Goal: Task Accomplishment & Management: Complete application form

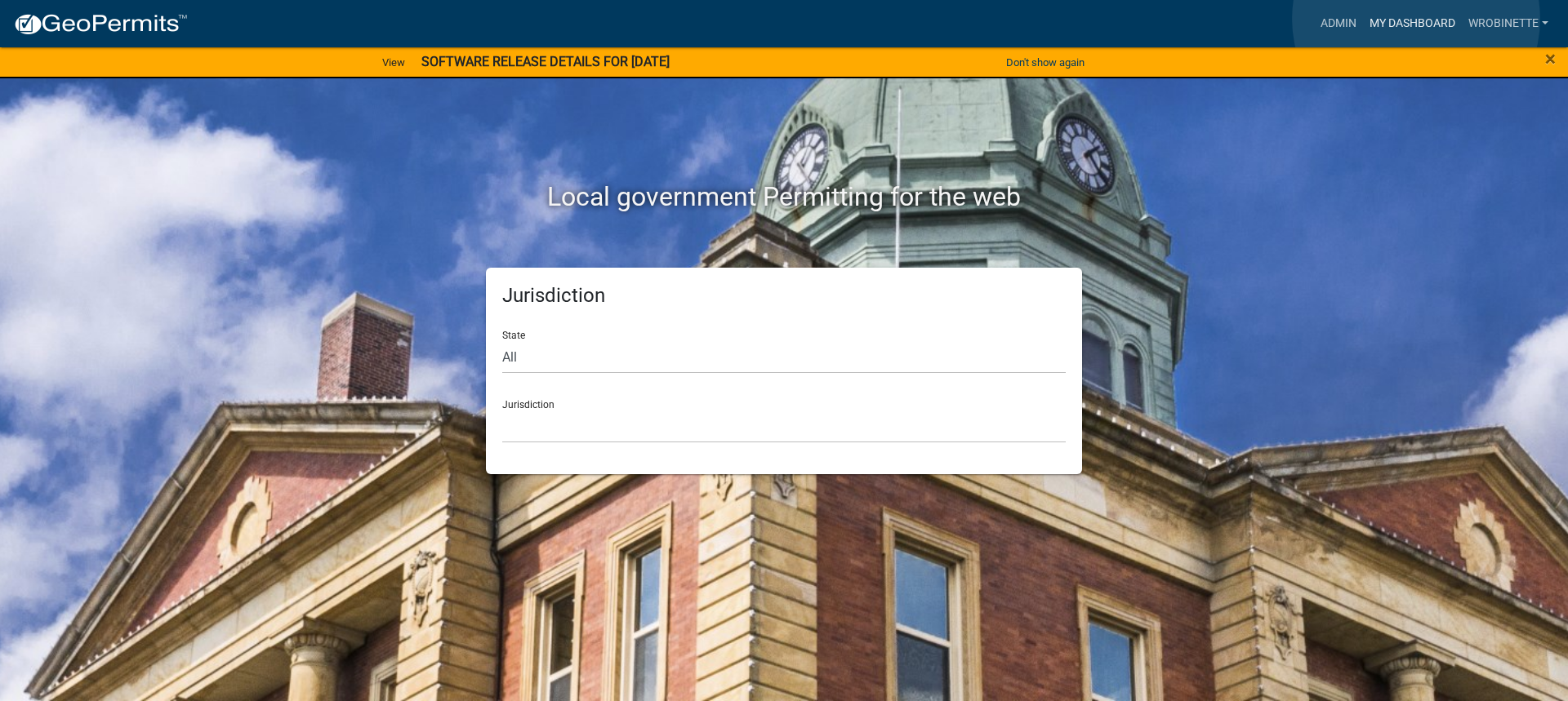
click at [1416, 19] on link "My Dashboard" at bounding box center [1411, 24] width 98 height 31
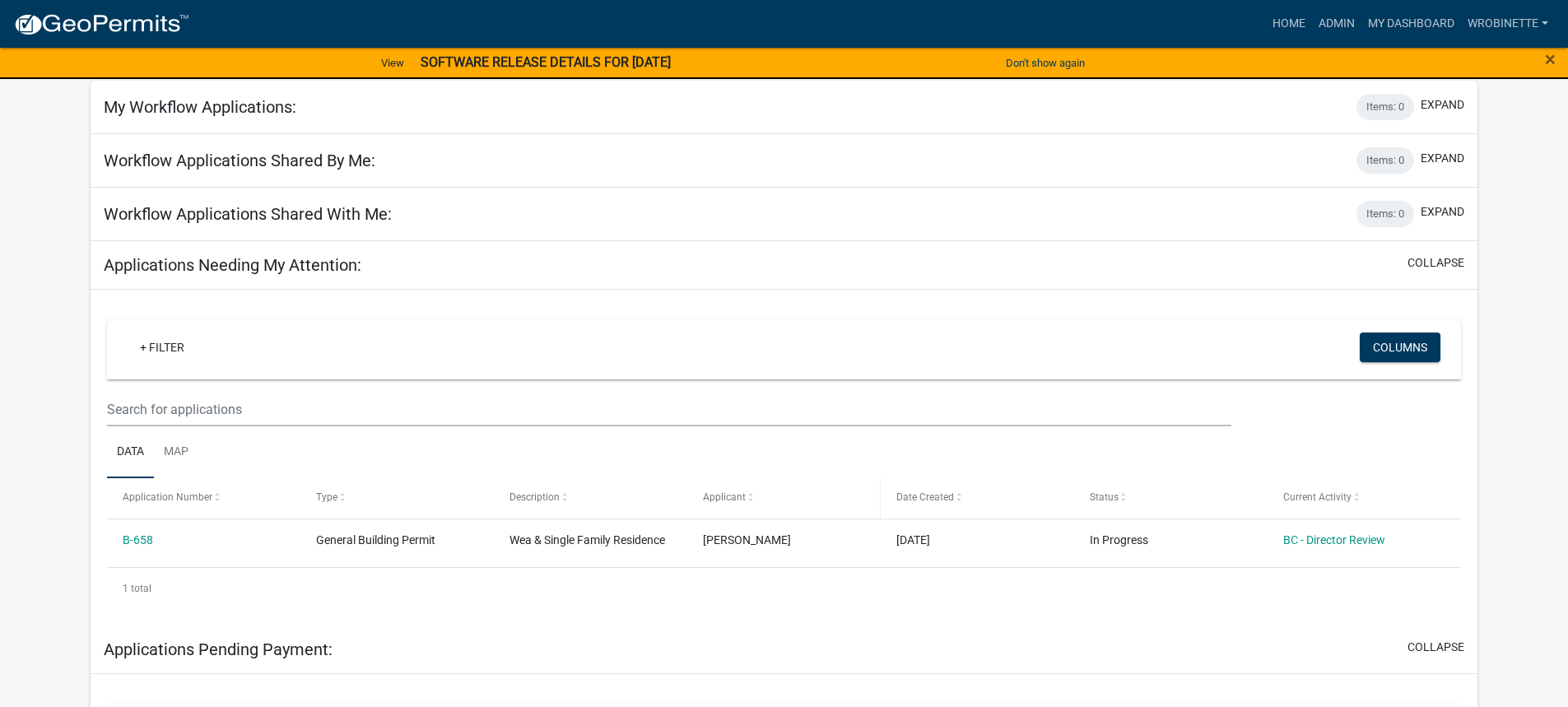
scroll to position [247, 0]
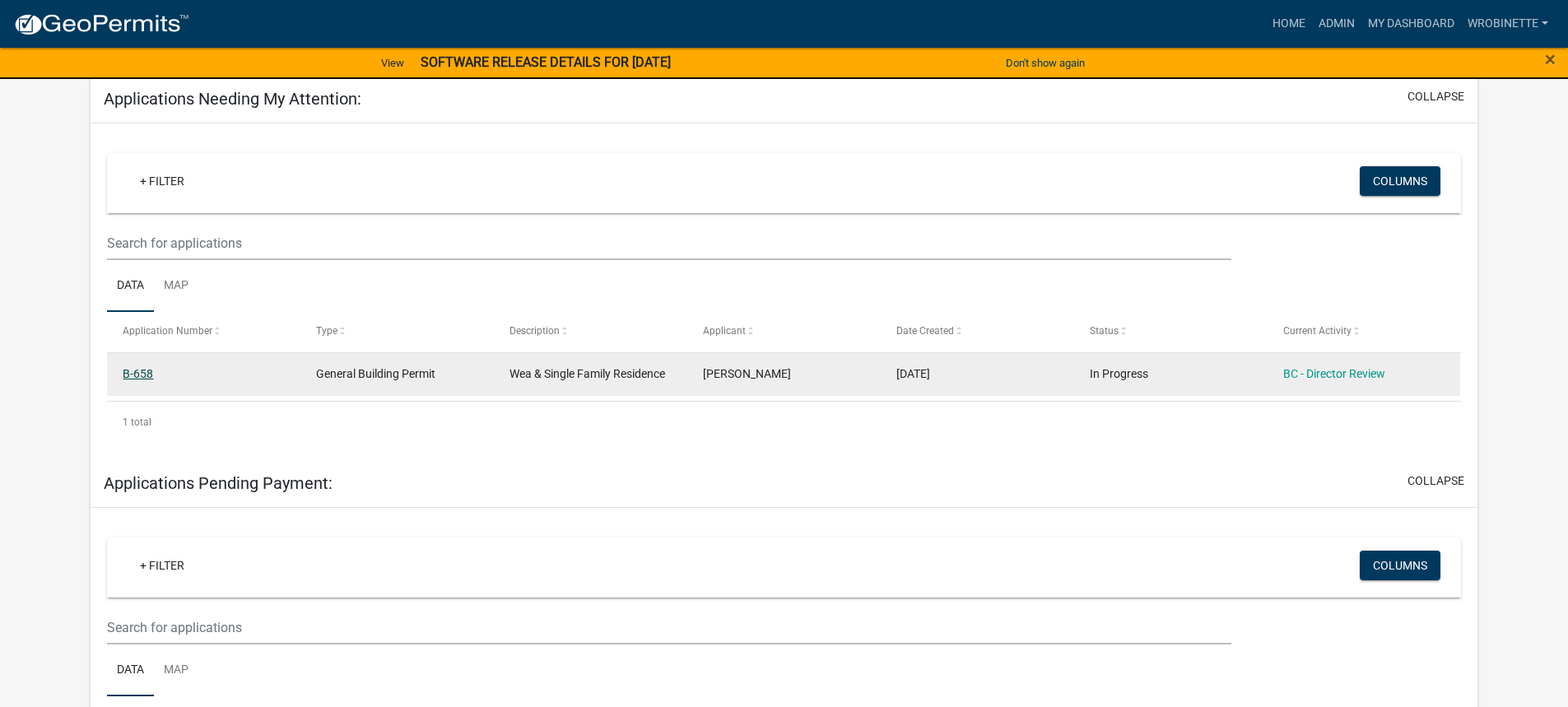
click at [139, 372] on link "B-658" at bounding box center [138, 374] width 31 height 13
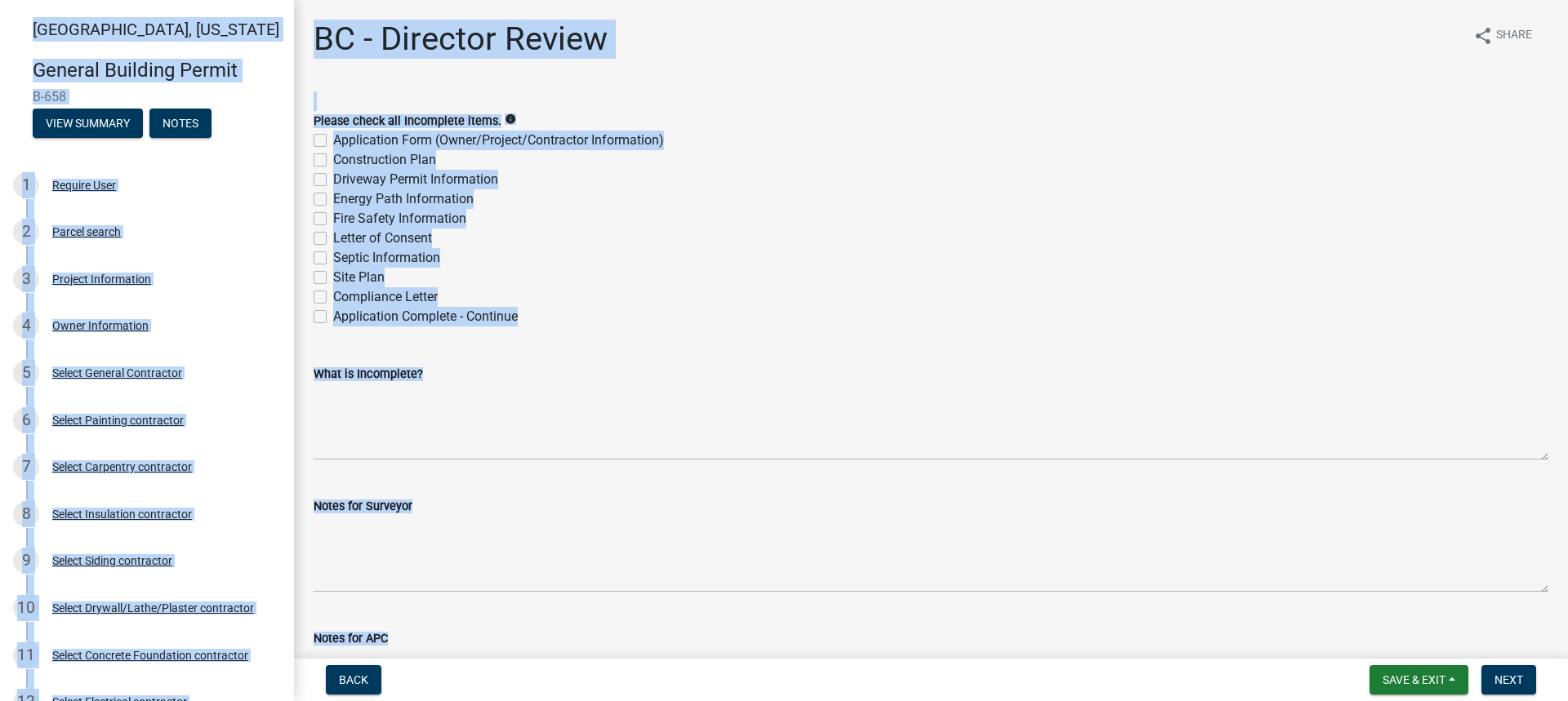
click at [577, 338] on wm-data-entity-input-list "Please check all Incomplete items. info Application Form (Owner/Project/Contrac…" at bounding box center [930, 499] width 1235 height 814
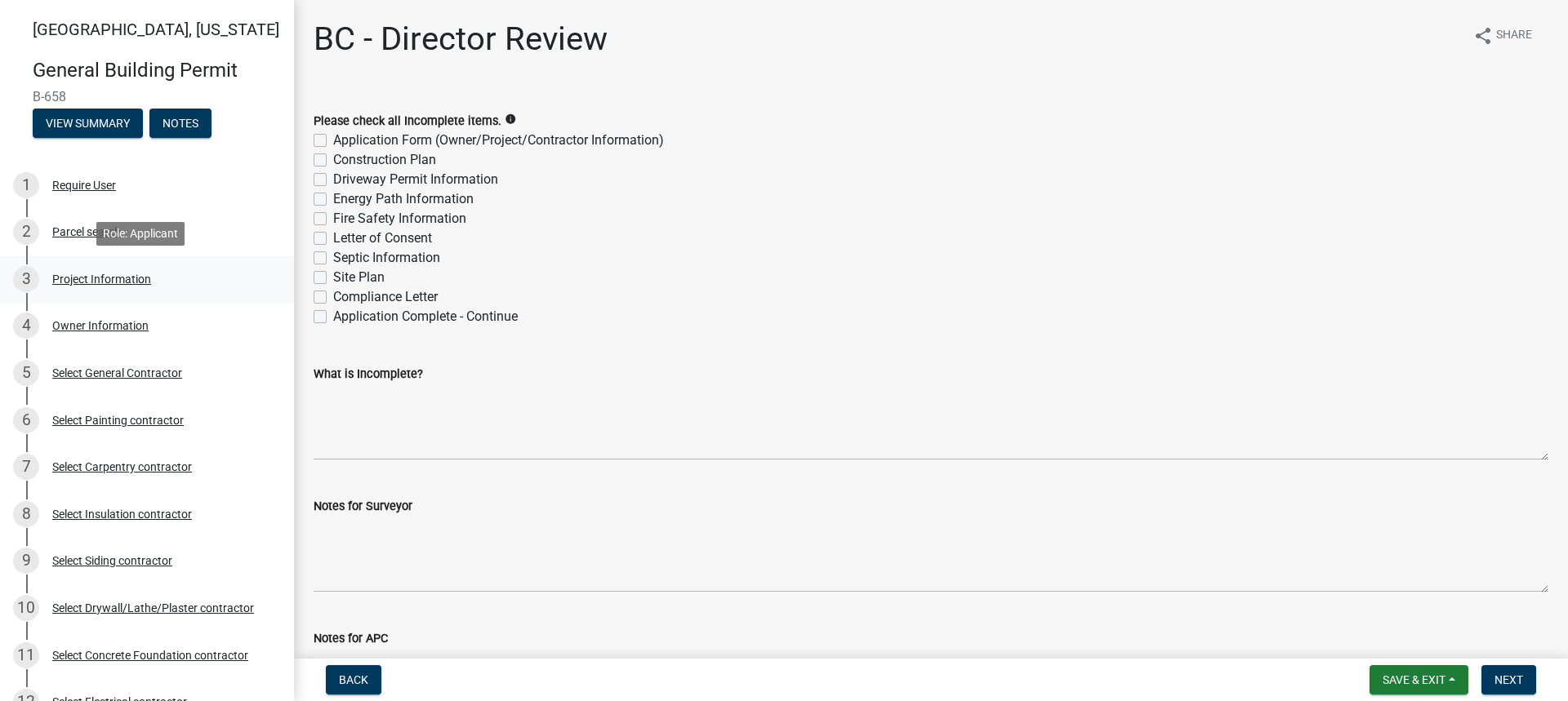
click at [118, 276] on div "Project Information" at bounding box center [101, 279] width 98 height 11
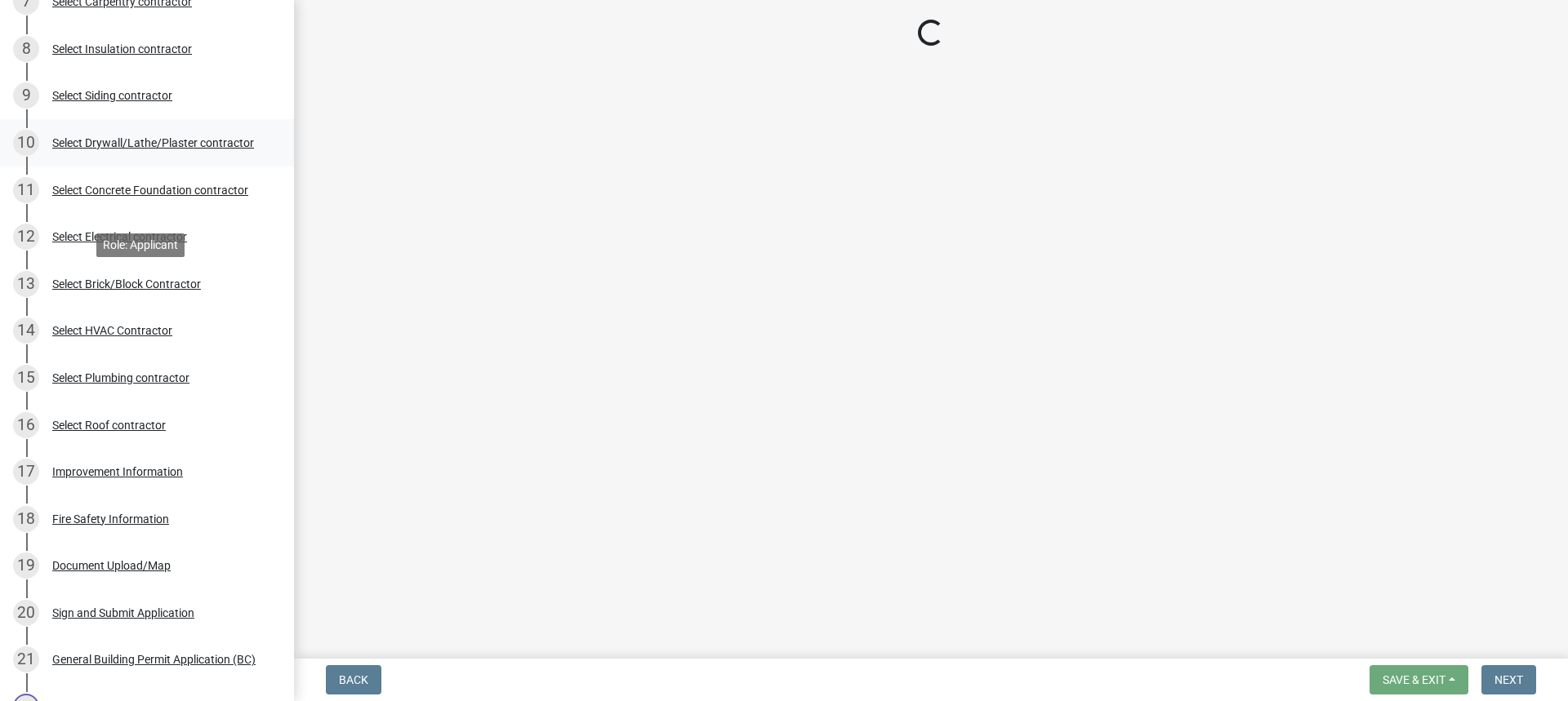
scroll to position [740, 0]
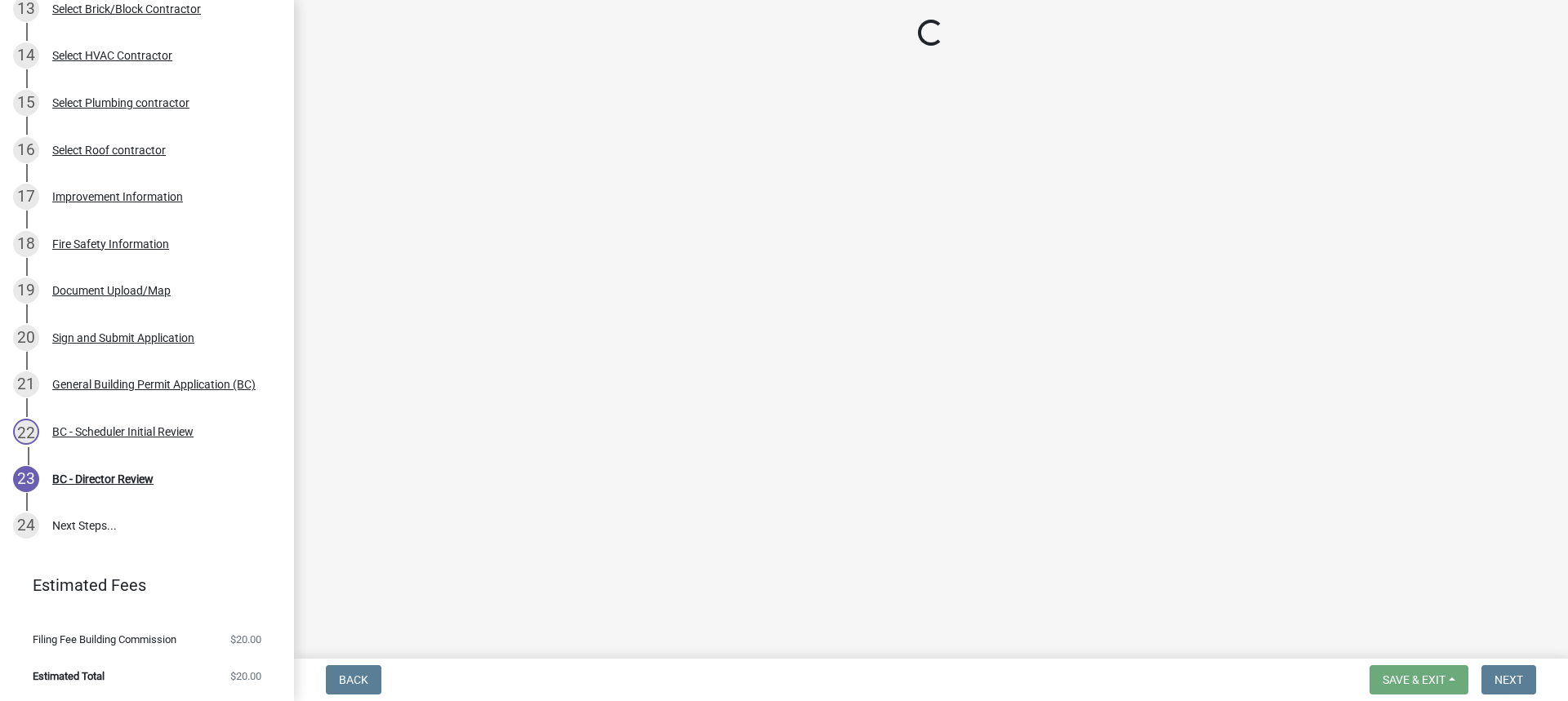
select select "d3bc3282-92a9-4f2d-b0b7-49300d29f3ce"
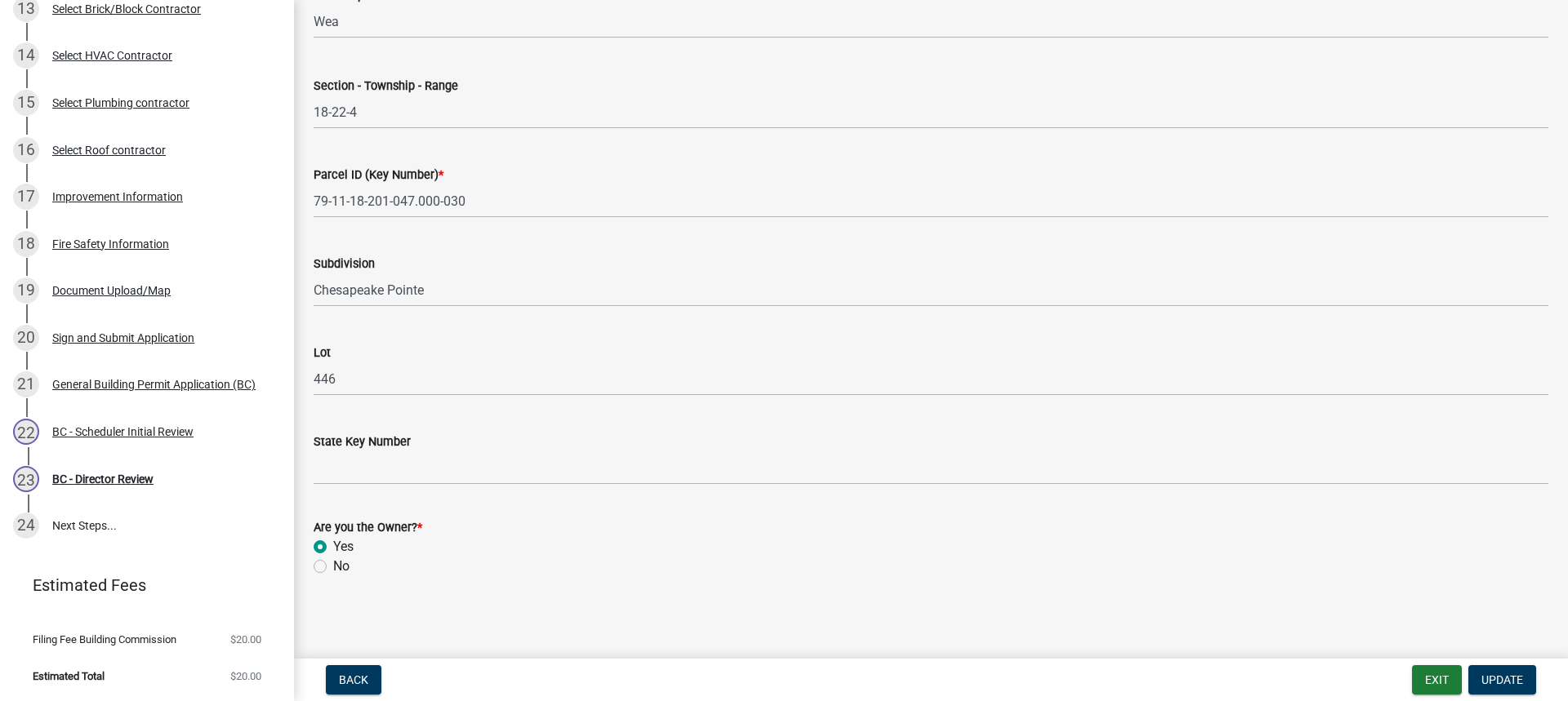
scroll to position [872, 0]
click at [103, 194] on div "Improvement Information" at bounding box center [117, 197] width 131 height 11
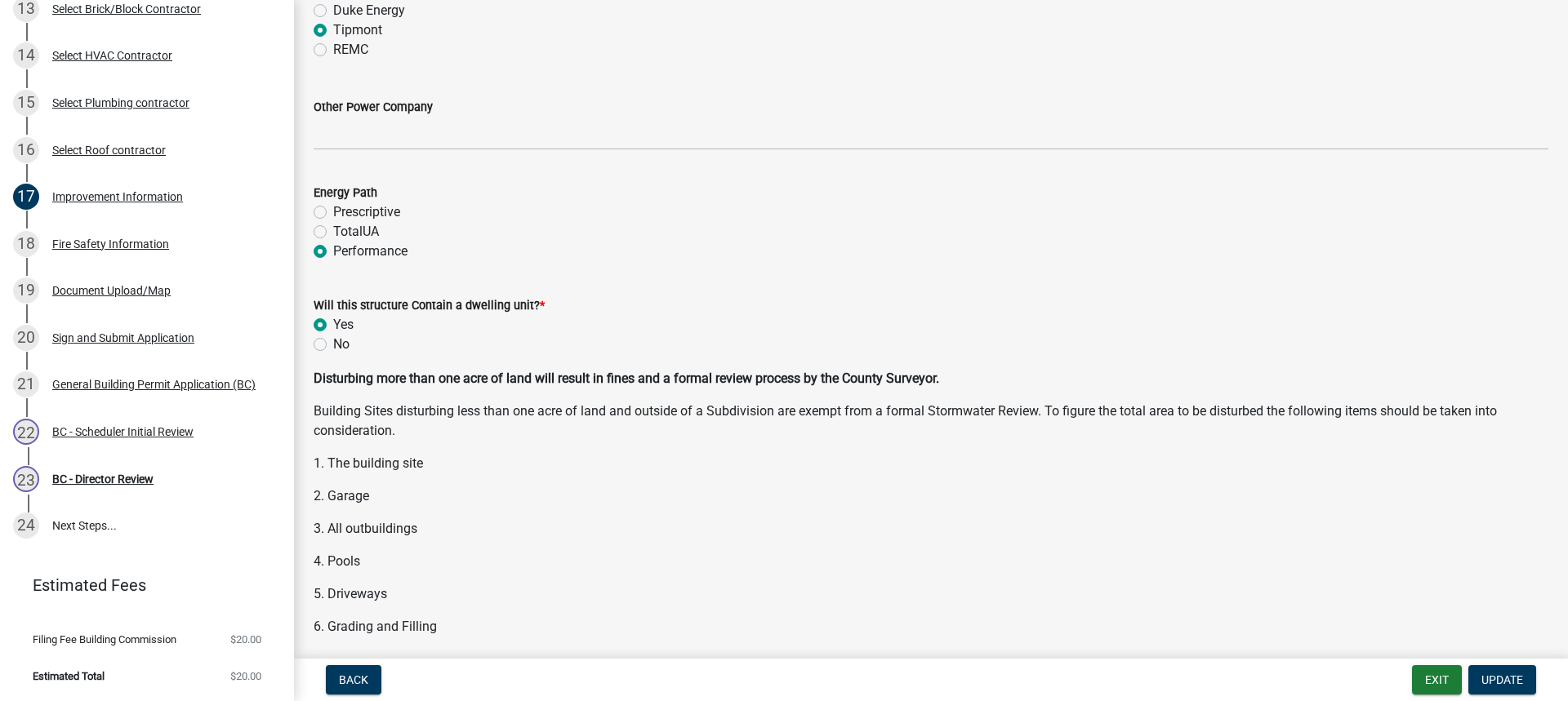
scroll to position [2041, 0]
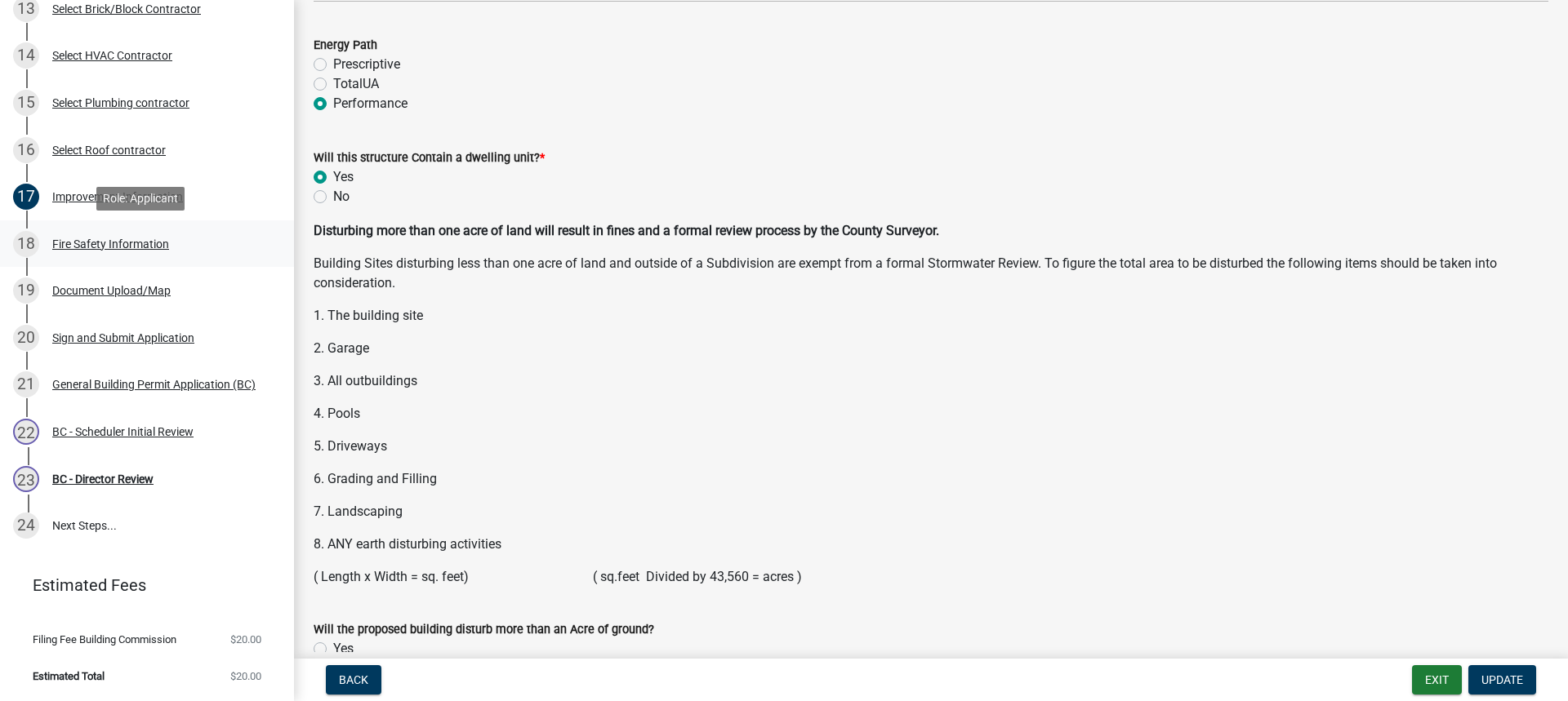
click at [104, 240] on div "Fire Safety Information" at bounding box center [111, 244] width 117 height 11
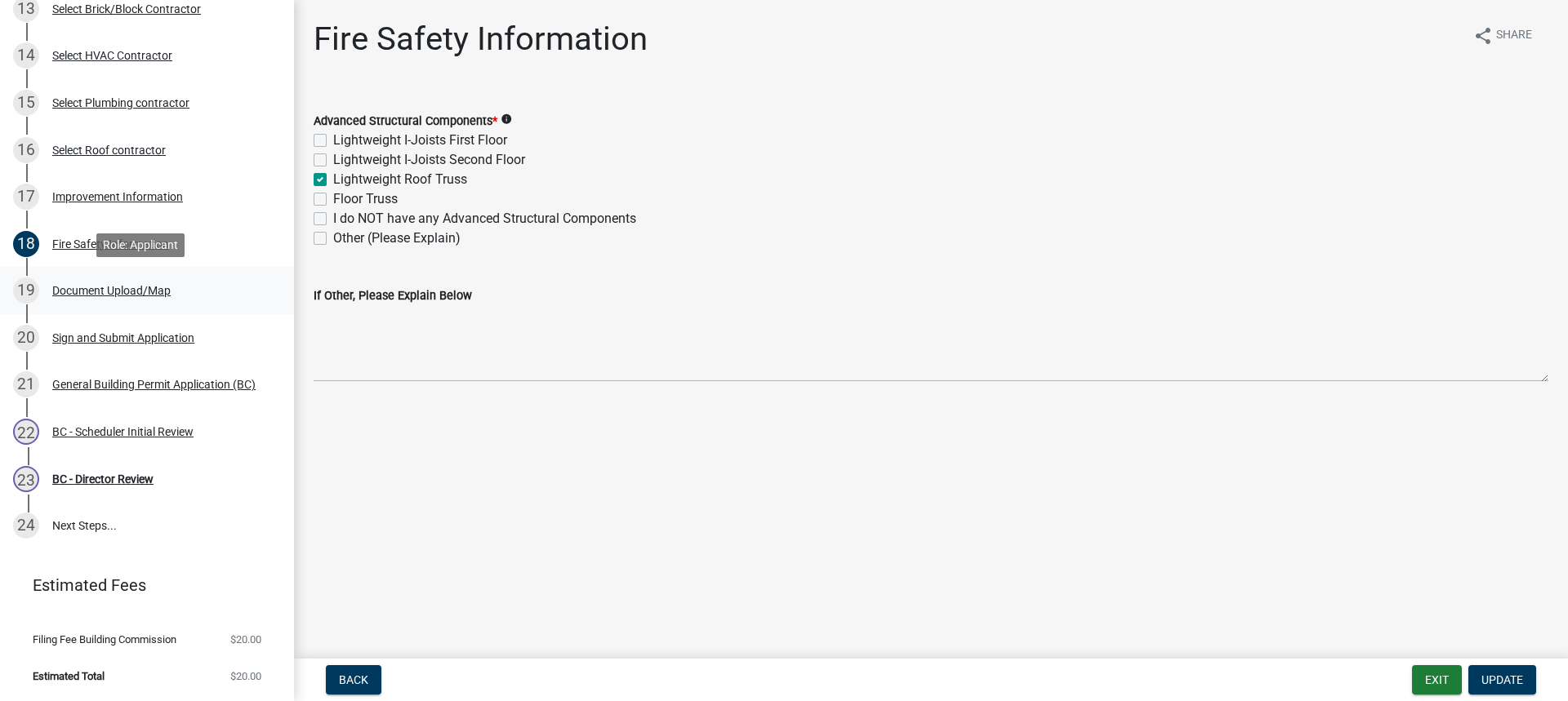
click at [142, 287] on div "Document Upload/Map" at bounding box center [112, 290] width 118 height 11
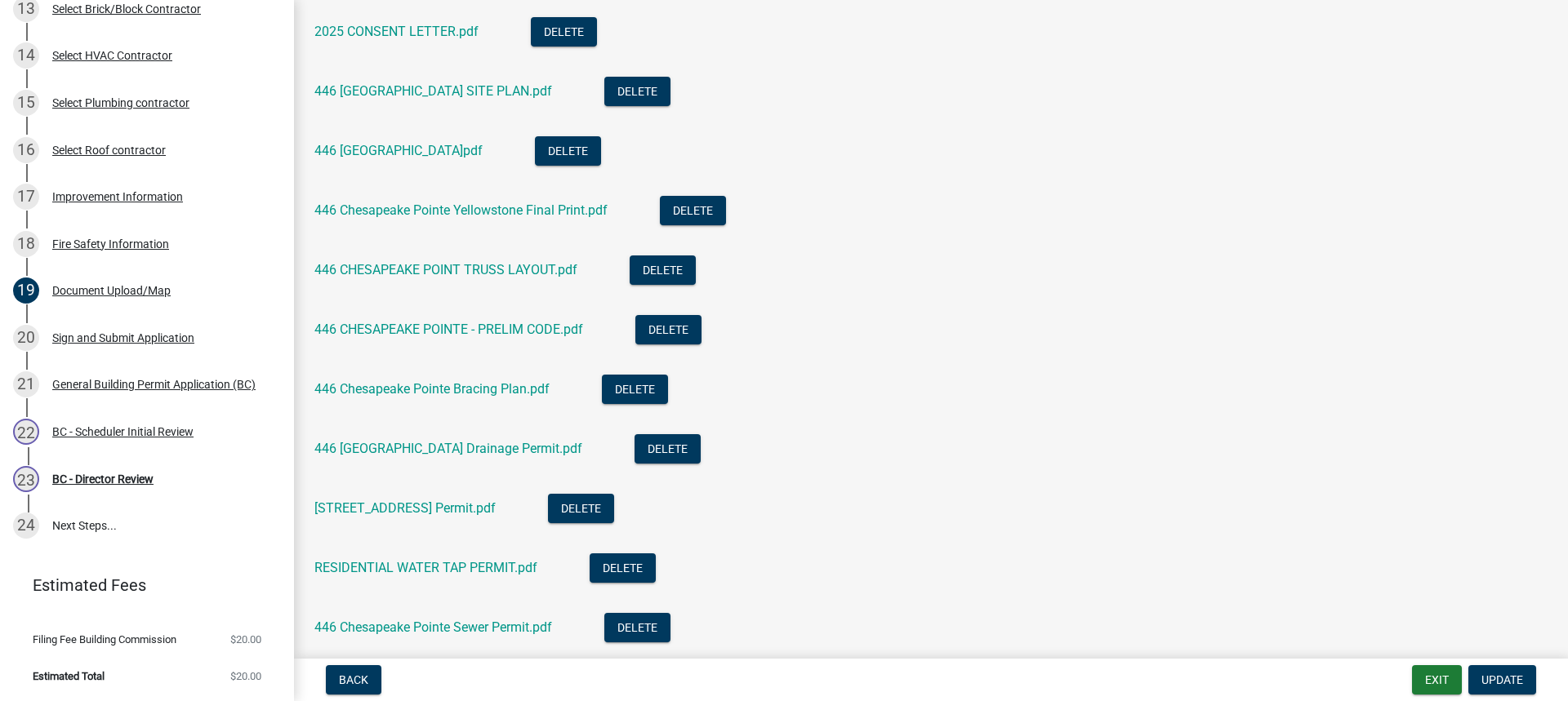
scroll to position [490, 0]
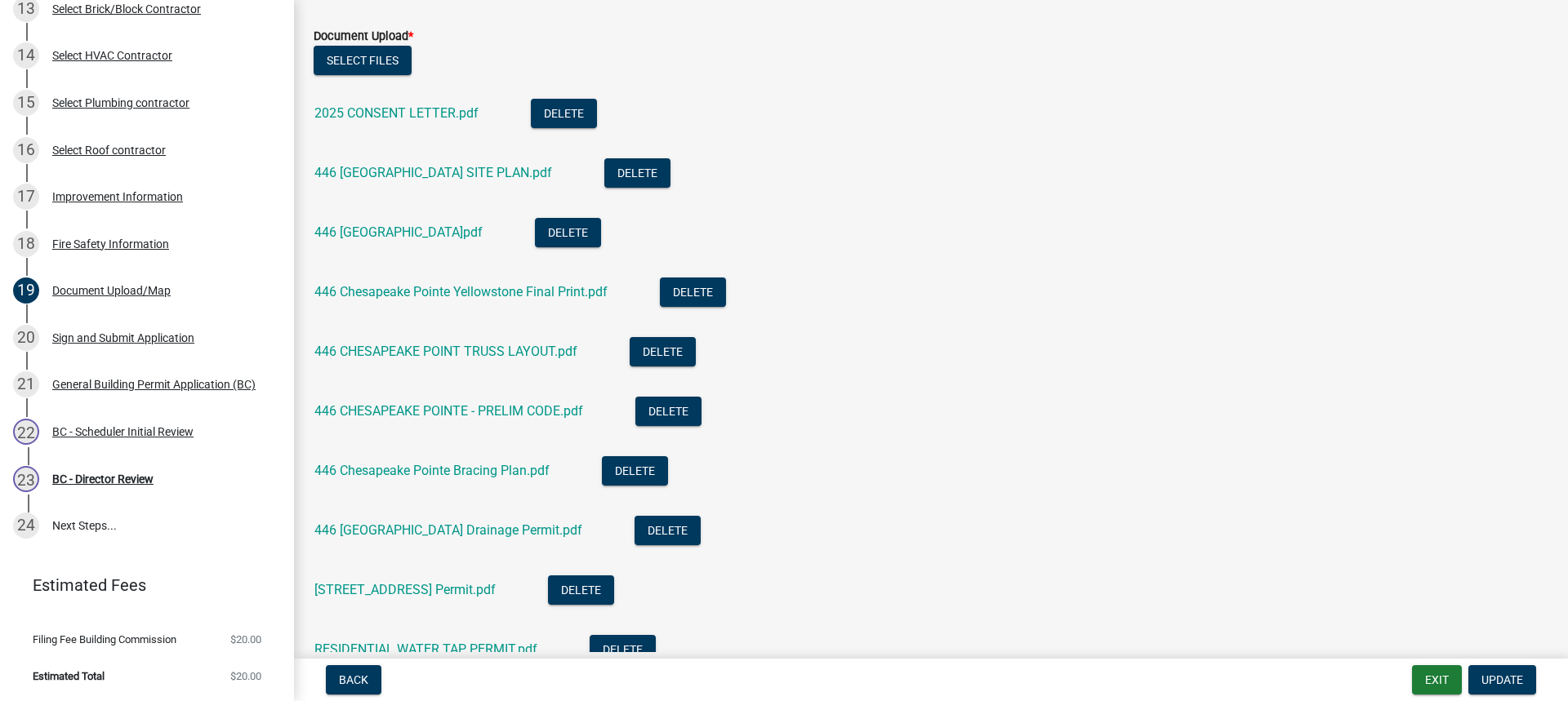
click at [470, 160] on div "446 [GEOGRAPHIC_DATA] SITE PLAN.pdf" at bounding box center [446, 175] width 264 height 33
click at [466, 171] on link "446 [GEOGRAPHIC_DATA] SITE PLAN.pdf" at bounding box center [433, 173] width 238 height 15
click at [453, 232] on link "446 [GEOGRAPHIC_DATA]pdf" at bounding box center [398, 232] width 168 height 15
click at [448, 288] on link "446 Chesapeake Pointe Yellowstone Final Print.pdf" at bounding box center [460, 292] width 293 height 15
click at [490, 357] on link "446 CHESAPEAKE POINT TRUSS LAYOUT.pdf" at bounding box center [445, 351] width 263 height 15
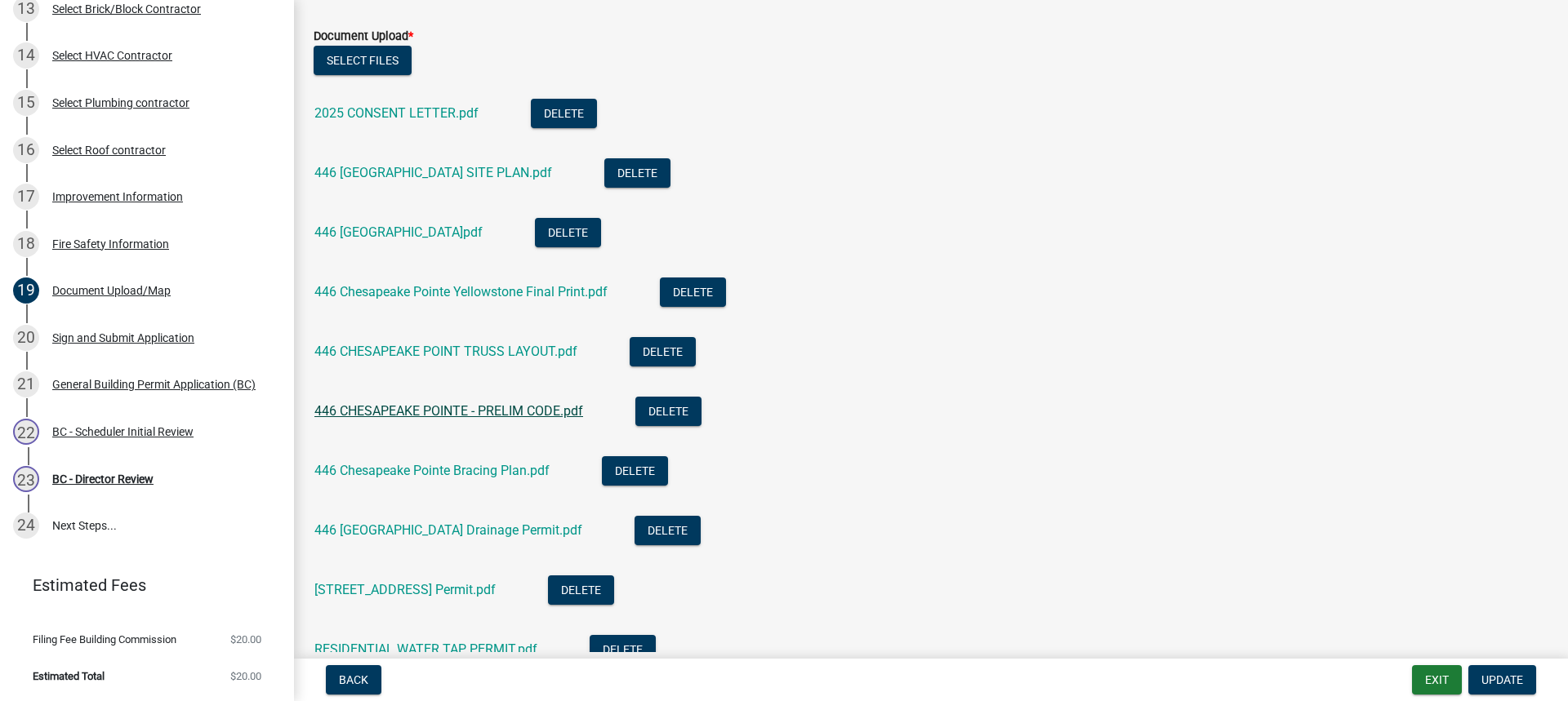
click at [475, 414] on link "446 CHESAPEAKE POINTE - PRELIM CODE.pdf" at bounding box center [448, 411] width 268 height 15
click at [440, 472] on link "446 Chesapeake Pointe Bracing Plan.pdf" at bounding box center [432, 471] width 235 height 15
click at [454, 296] on link "446 Chesapeake Pointe Yellowstone Final Print.pdf" at bounding box center [460, 292] width 293 height 15
click at [476, 535] on link "446 [GEOGRAPHIC_DATA] Drainage Permit.pdf" at bounding box center [448, 530] width 267 height 15
click at [466, 593] on link "[STREET_ADDRESS] Permit.pdf" at bounding box center [405, 590] width 181 height 15
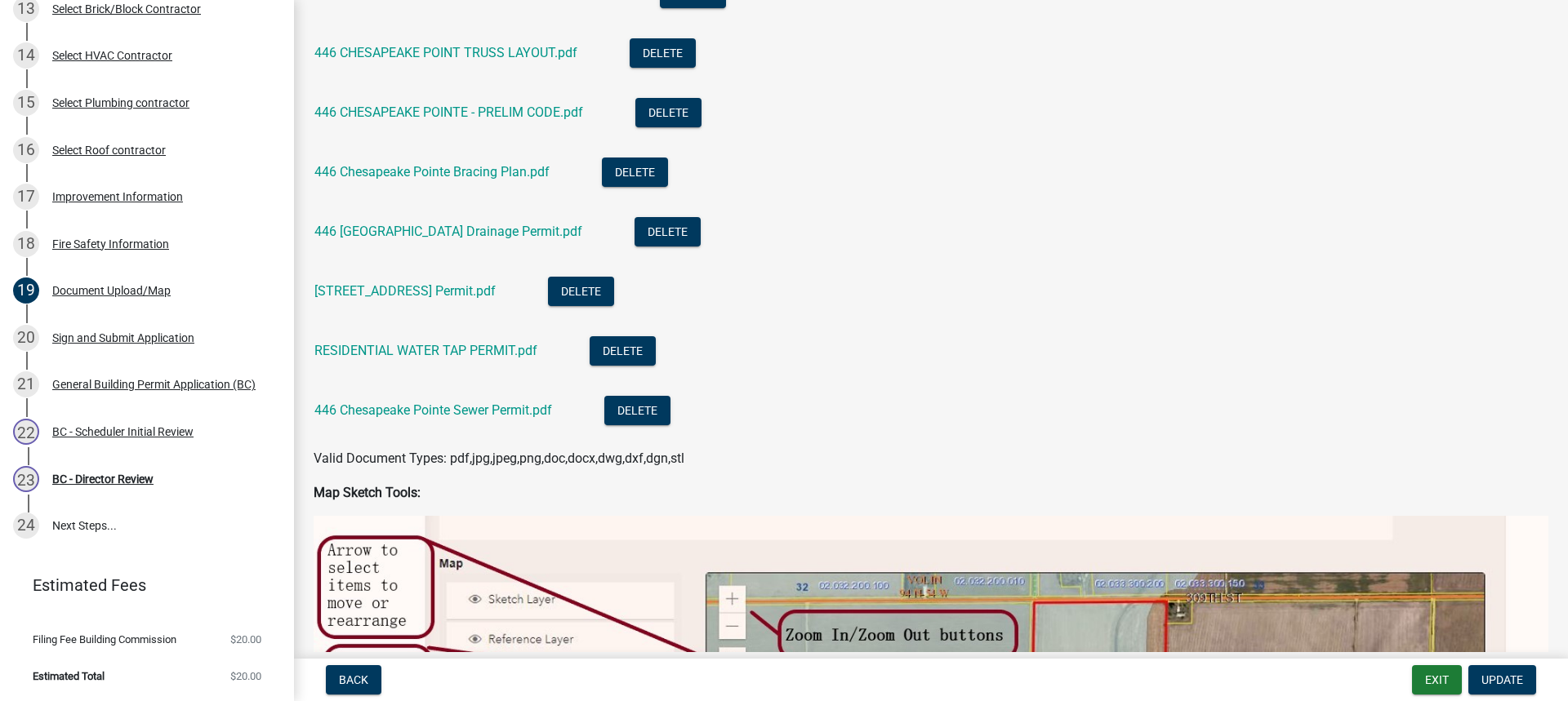
scroll to position [817, 0]
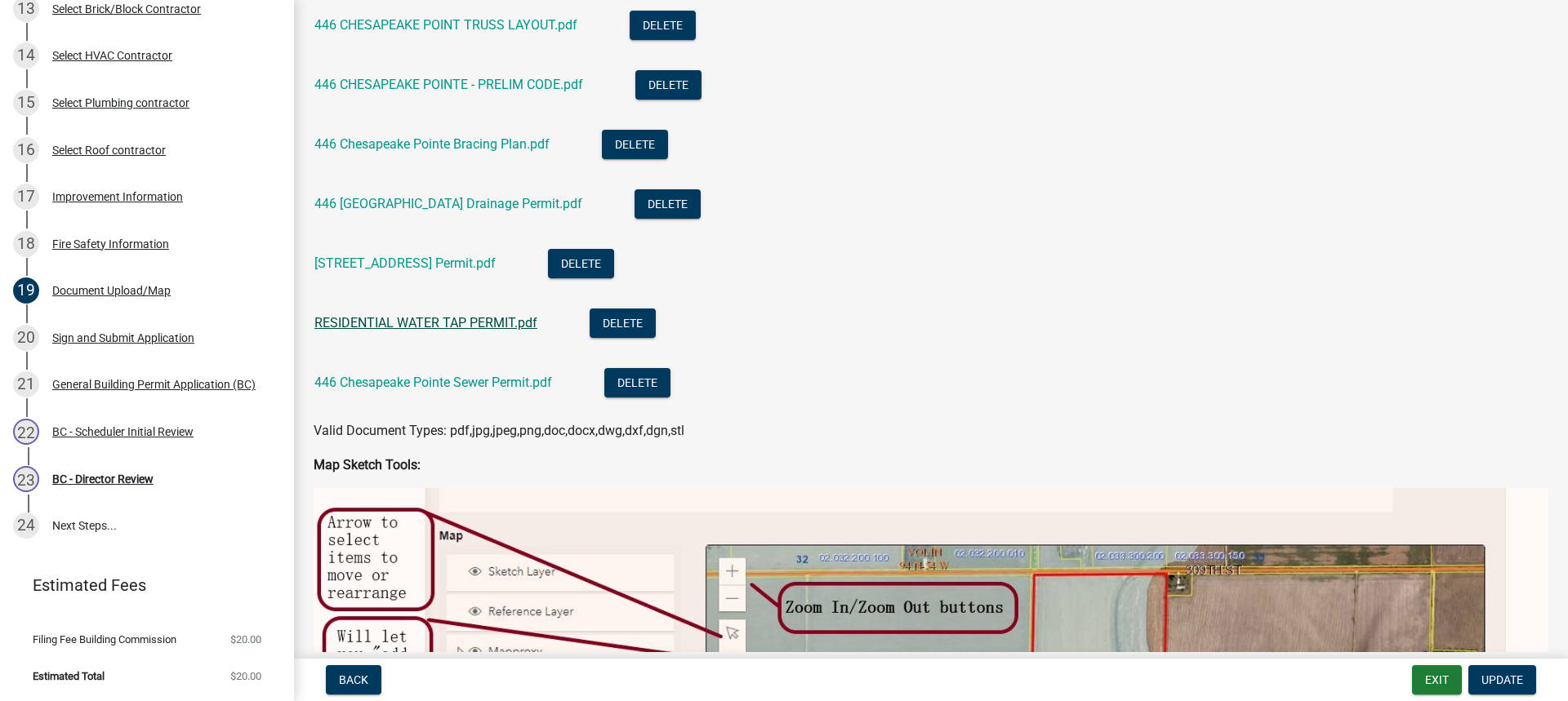
click at [442, 324] on link "RESIDENTIAL WATER TAP PERMIT.pdf" at bounding box center [425, 323] width 222 height 15
click at [395, 386] on link "446 Chesapeake Pointe Sewer Permit.pdf" at bounding box center [433, 382] width 238 height 15
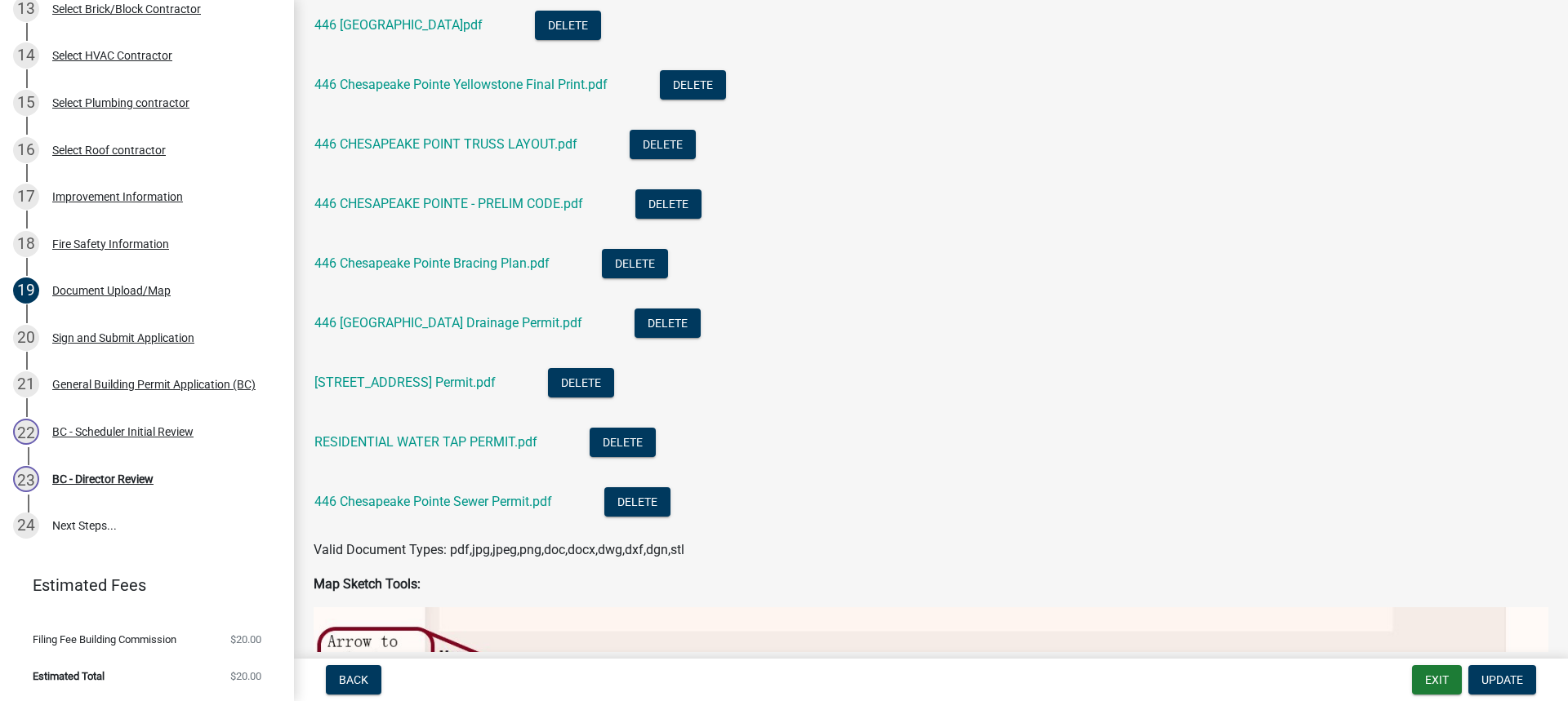
scroll to position [571, 0]
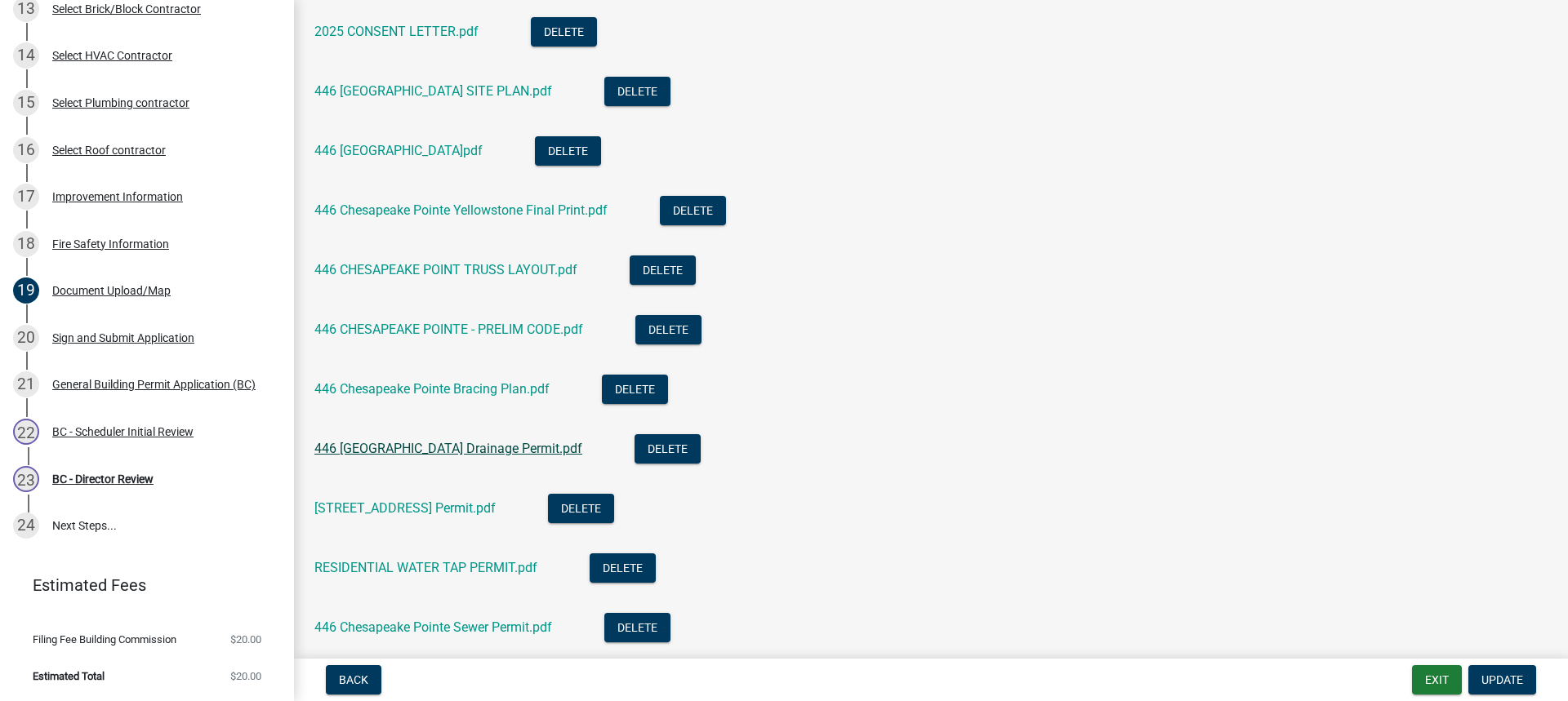
click at [468, 445] on link "446 [GEOGRAPHIC_DATA] Drainage Permit.pdf" at bounding box center [448, 449] width 267 height 15
click at [123, 431] on div "BC - Scheduler Initial Review" at bounding box center [123, 432] width 141 height 11
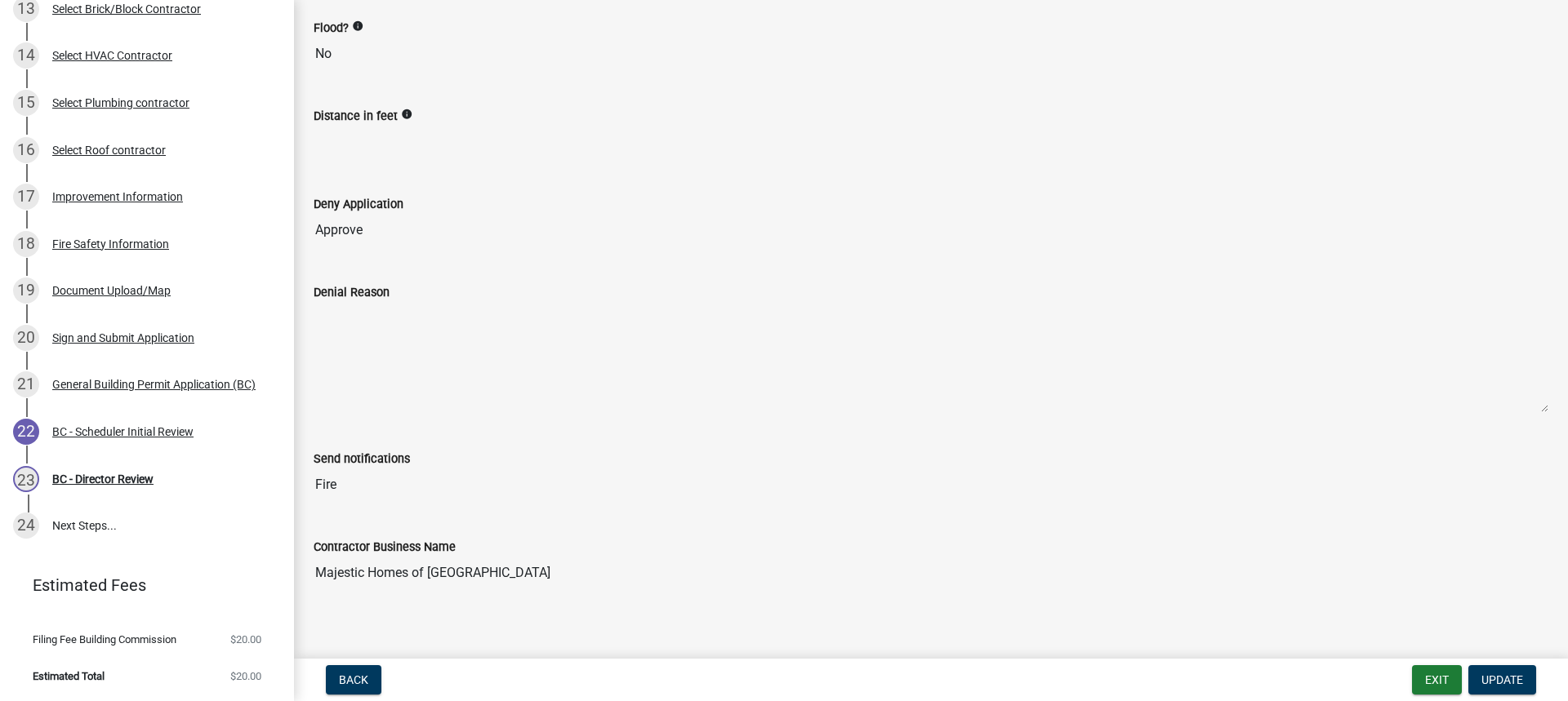
scroll to position [277, 0]
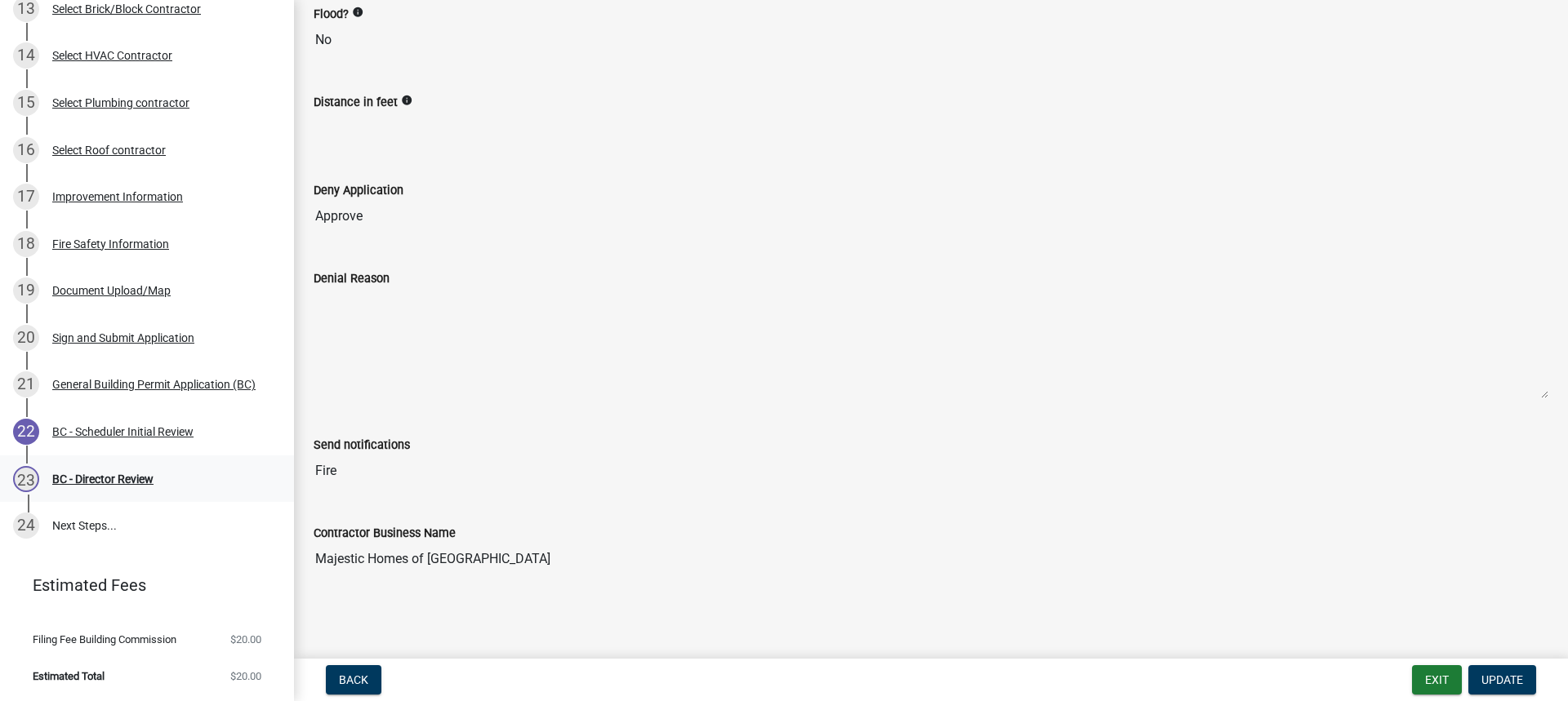
click at [116, 481] on div "BC - Director Review" at bounding box center [103, 479] width 101 height 11
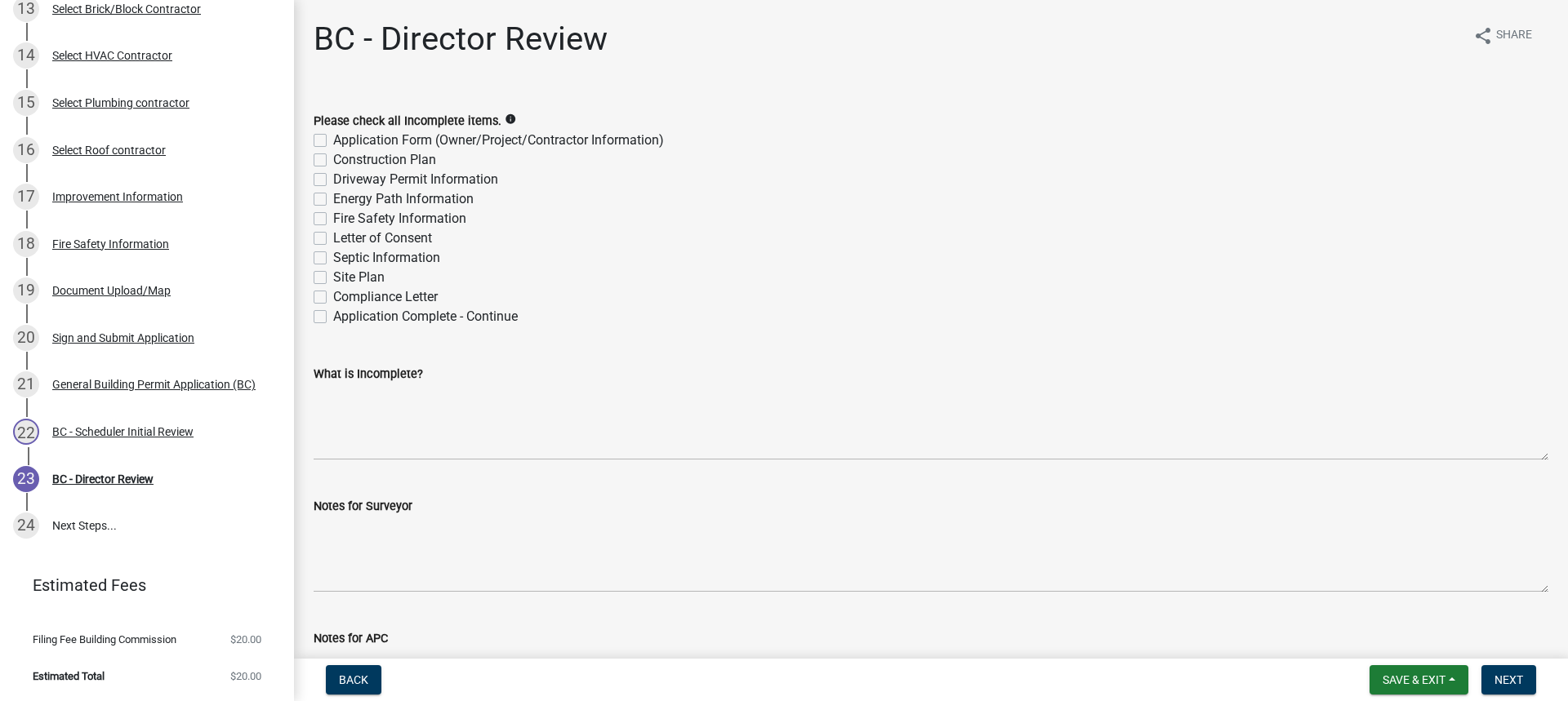
click at [333, 318] on label "Application Complete - Continue" at bounding box center [425, 316] width 184 height 20
click at [333, 318] on input "Application Complete - Continue" at bounding box center [338, 311] width 11 height 11
checkbox input "true"
checkbox input "false"
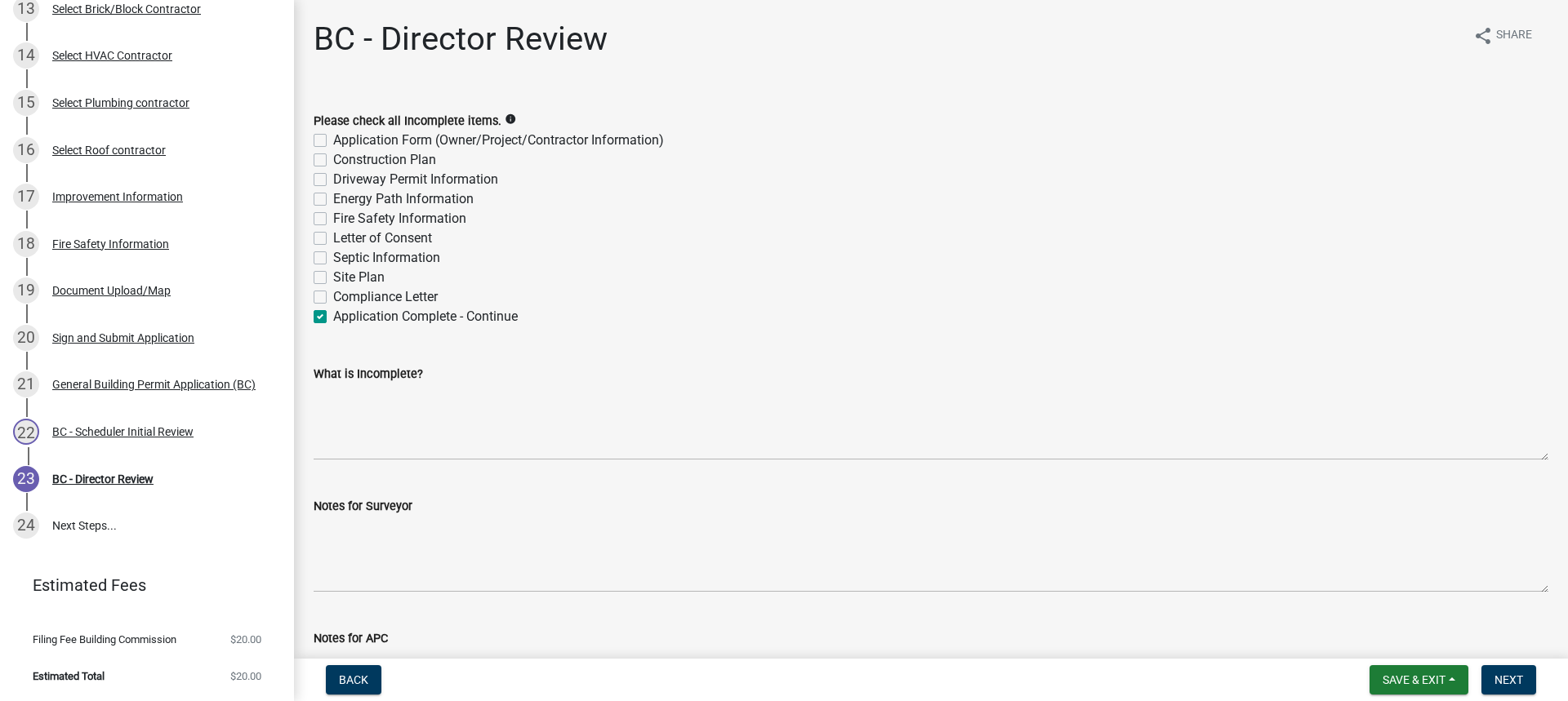
checkbox input "false"
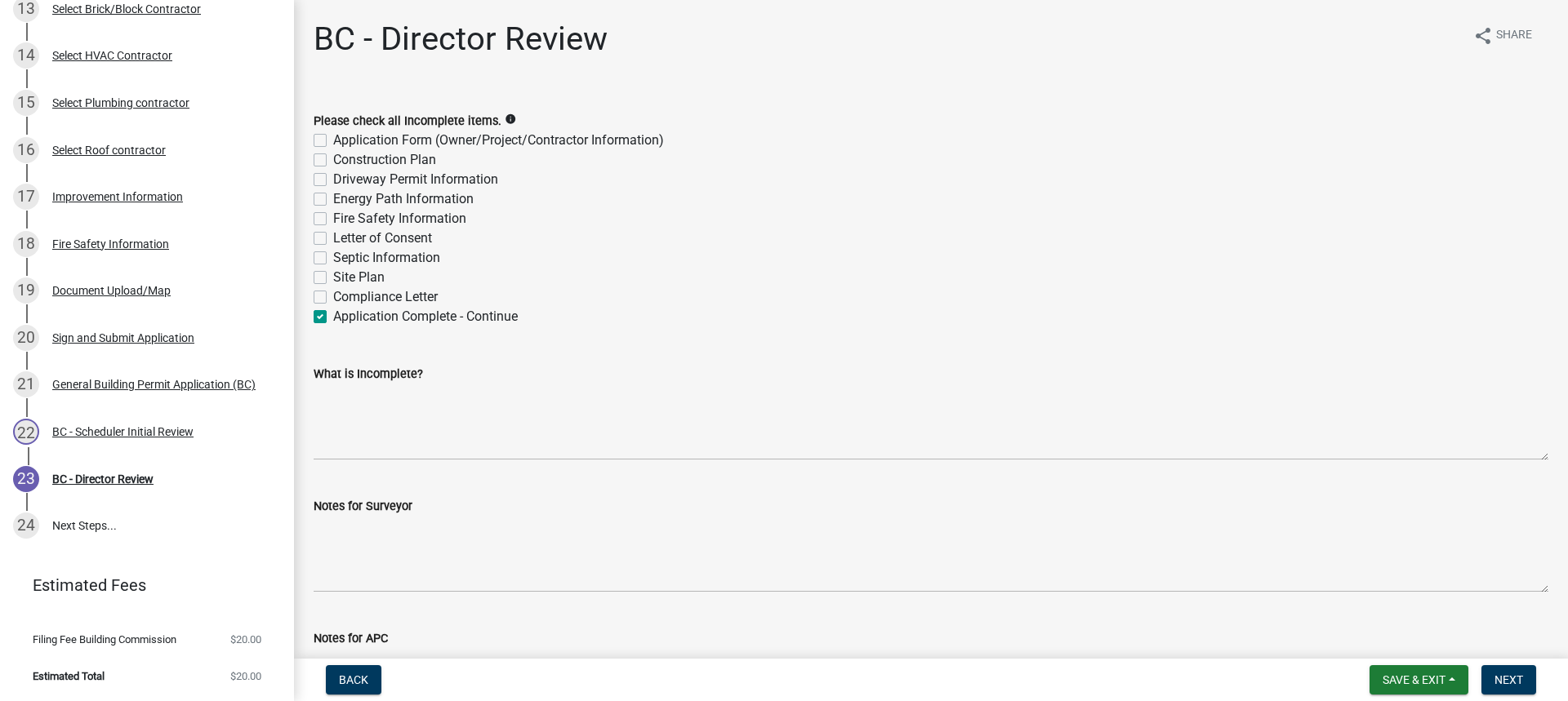
checkbox input "false"
checkbox input "true"
click at [1501, 680] on span "Next" at bounding box center [1509, 680] width 29 height 13
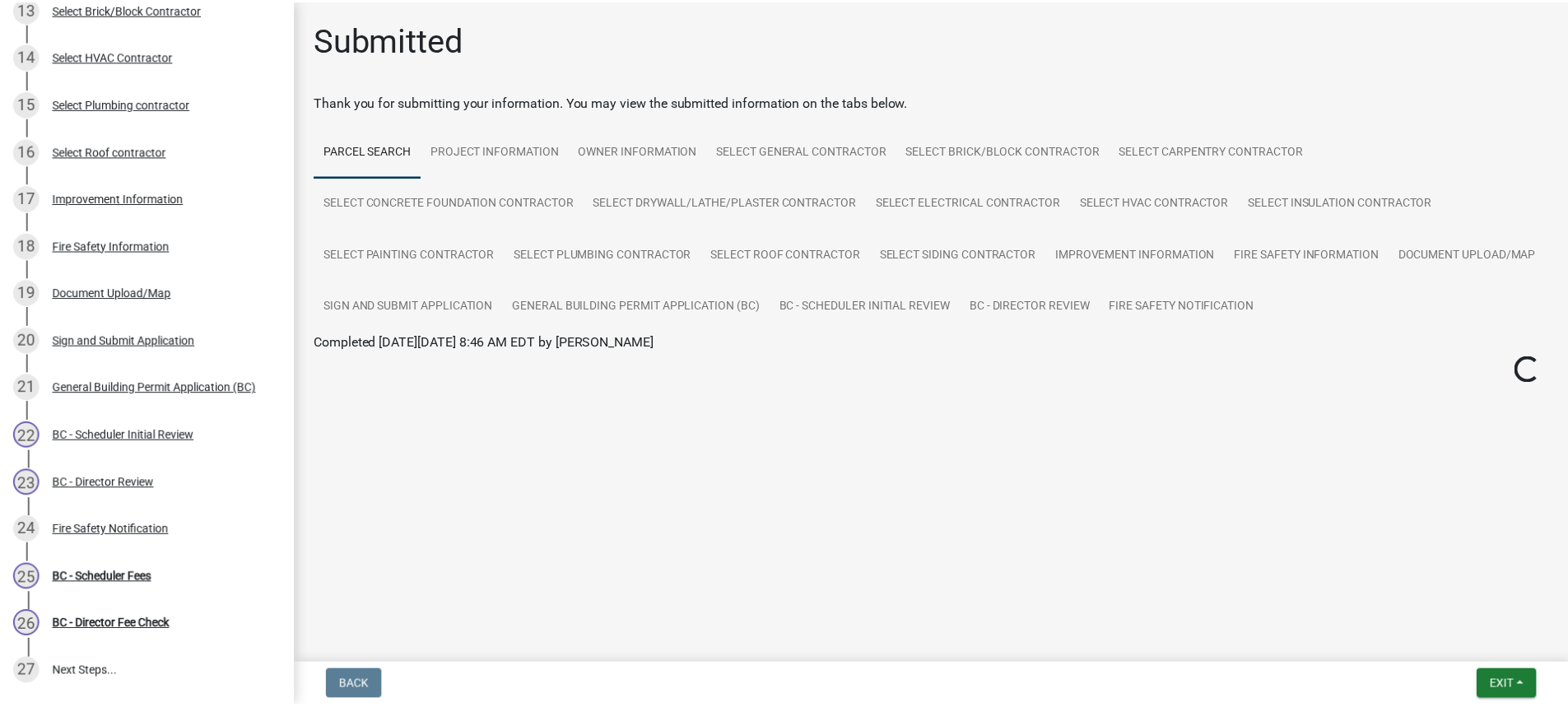
scroll to position [889, 0]
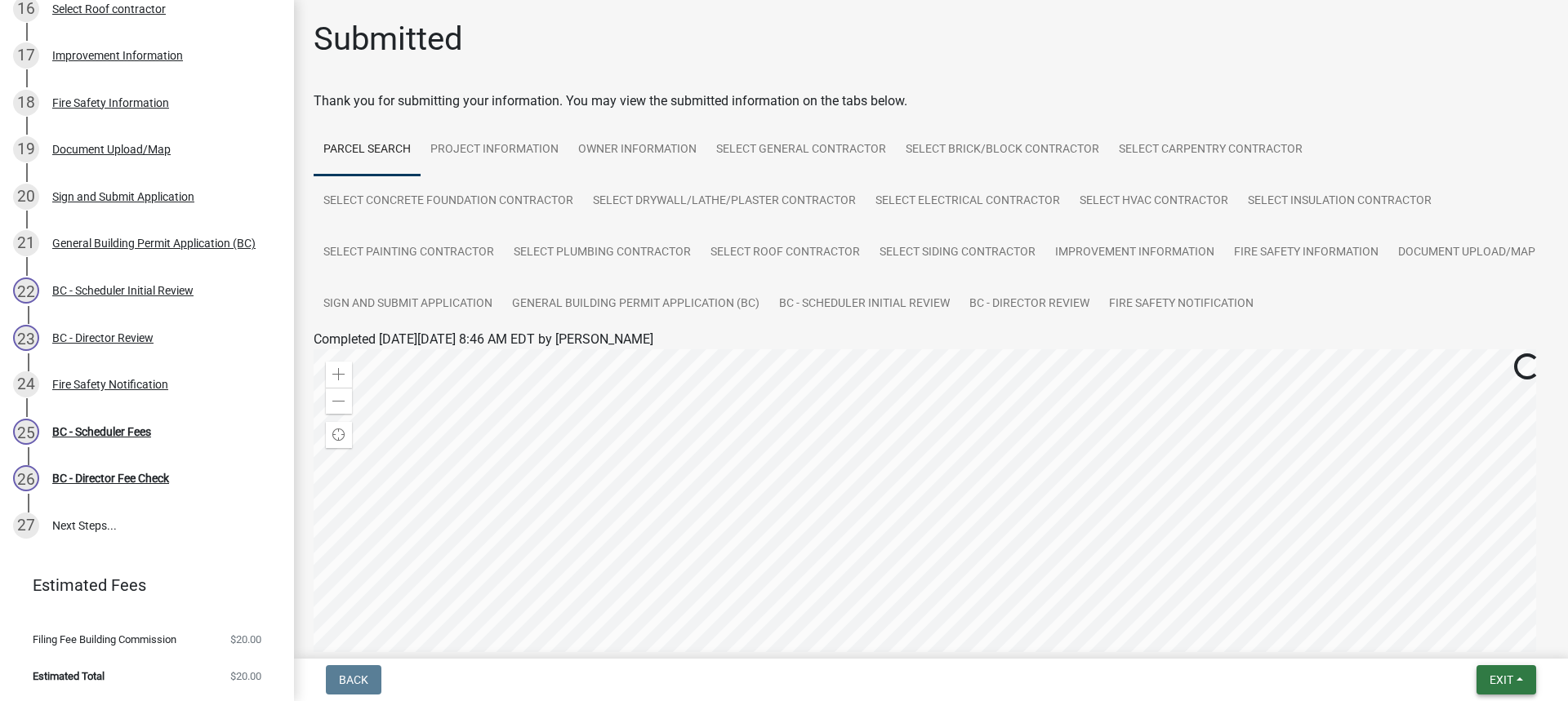
click at [1511, 679] on span "Exit" at bounding box center [1501, 680] width 24 height 13
click at [1455, 638] on button "Save & Exit" at bounding box center [1470, 637] width 131 height 39
